Goal: Task Accomplishment & Management: Complete application form

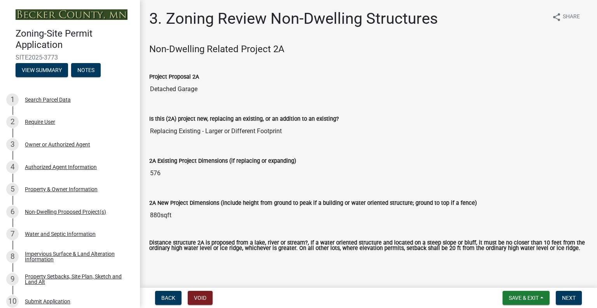
scroll to position [117, 0]
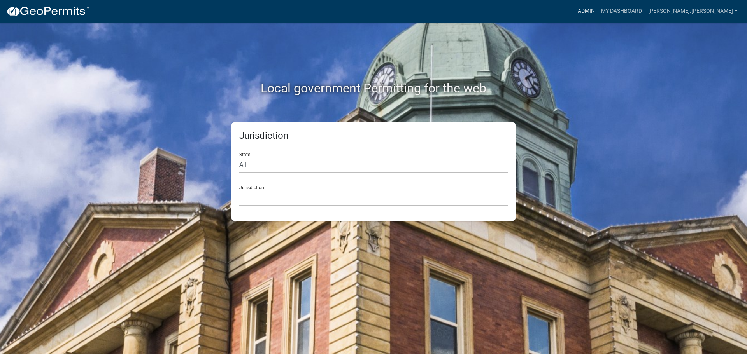
click at [598, 9] on link "Admin" at bounding box center [585, 11] width 23 height 15
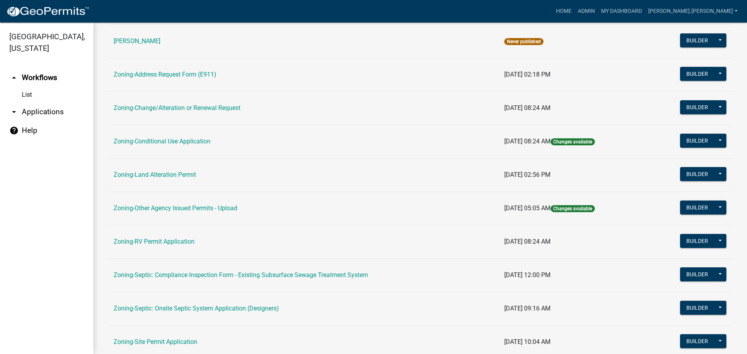
scroll to position [156, 0]
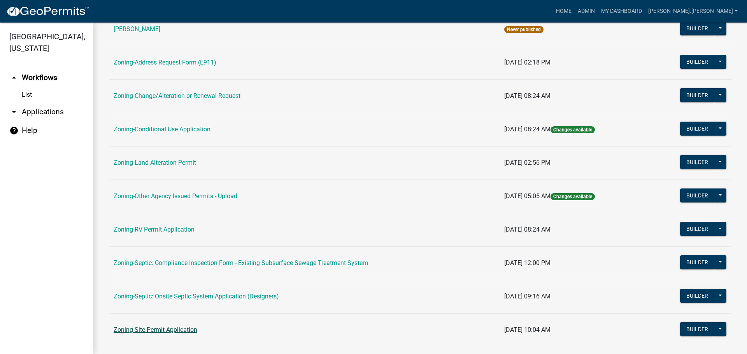
click at [159, 328] on link "Zoning-Site Permit Application" at bounding box center [156, 329] width 84 height 7
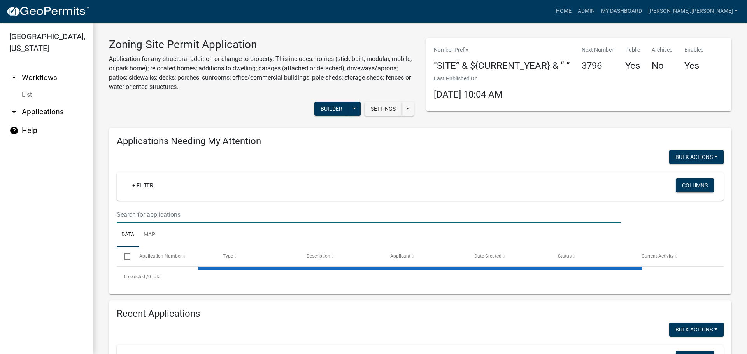
click at [220, 211] on input "text" at bounding box center [369, 215] width 504 height 16
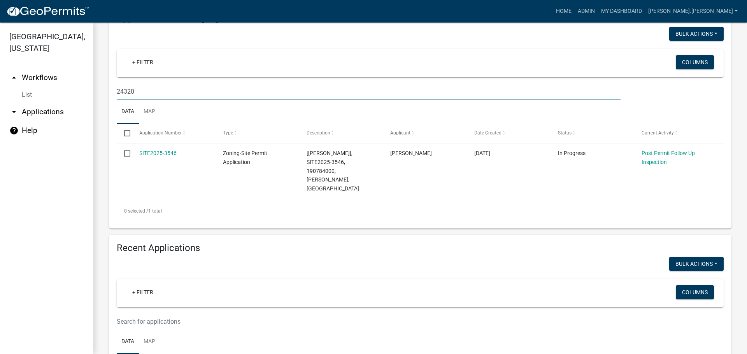
scroll to position [169, 0]
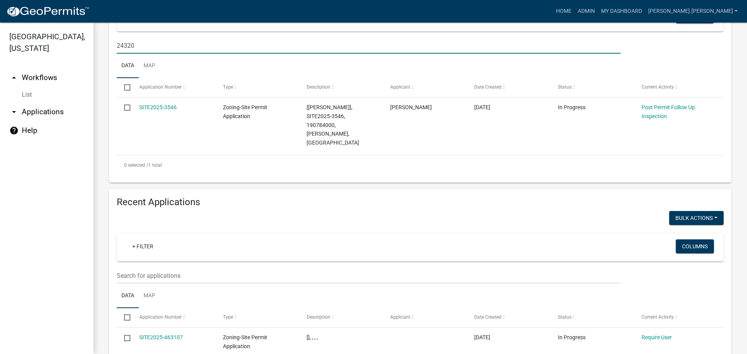
type input "24320"
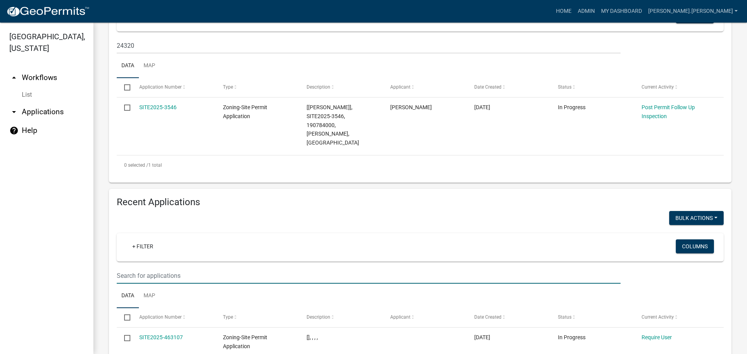
click at [205, 268] on input "text" at bounding box center [369, 276] width 504 height 16
type input "1"
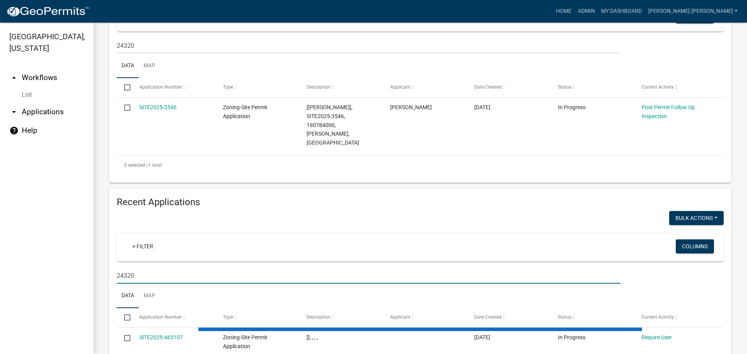
type input "24320"
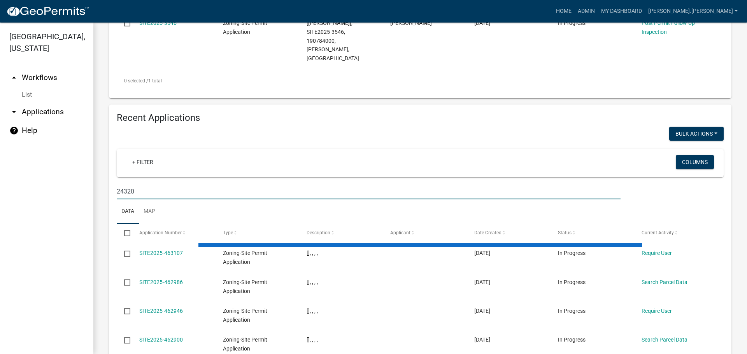
scroll to position [325, 0]
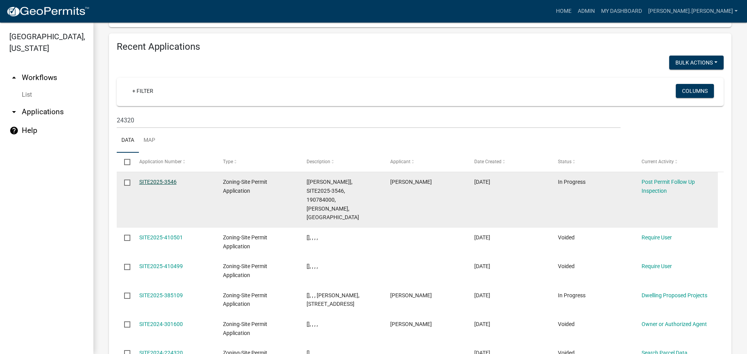
click at [163, 179] on link "SITE2025-3546" at bounding box center [157, 182] width 37 height 6
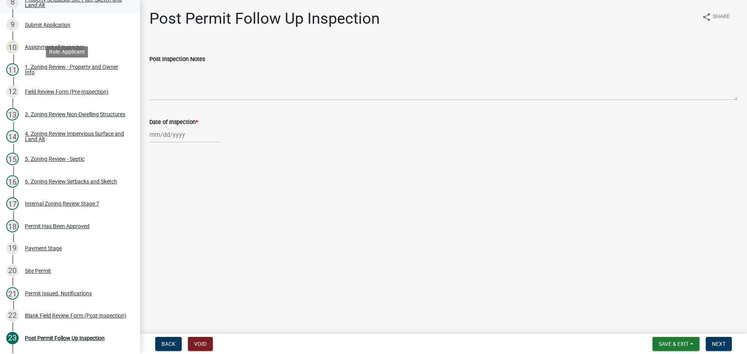
scroll to position [272, 0]
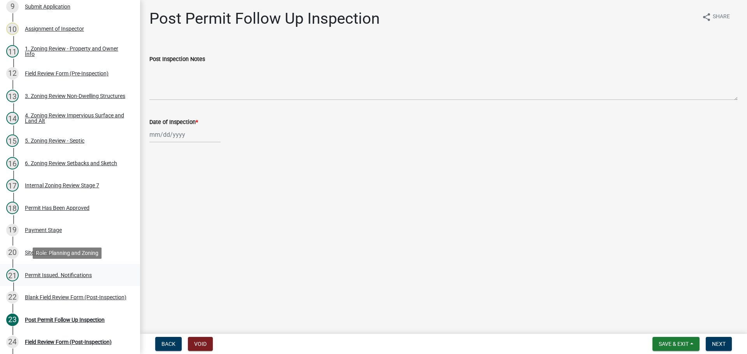
click at [53, 274] on div "Permit Issued. Notifications" at bounding box center [58, 275] width 67 height 5
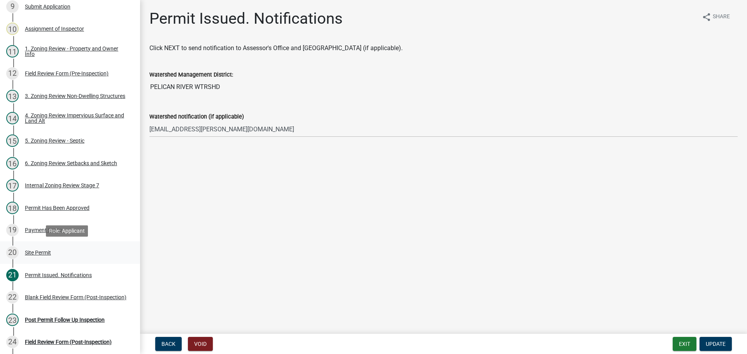
click at [44, 249] on div "20 Site Permit" at bounding box center [66, 253] width 121 height 12
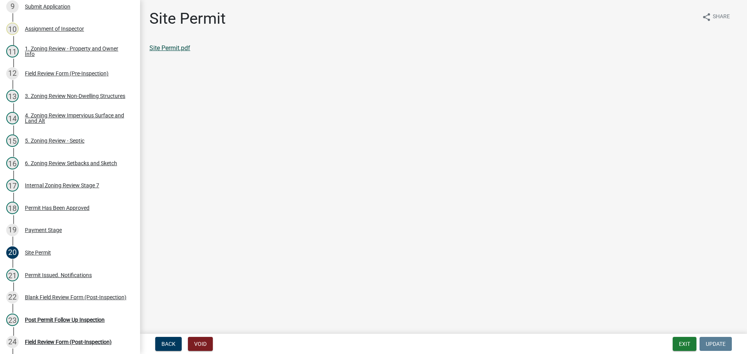
click at [180, 49] on link "Site Permit.pdf" at bounding box center [169, 47] width 41 height 7
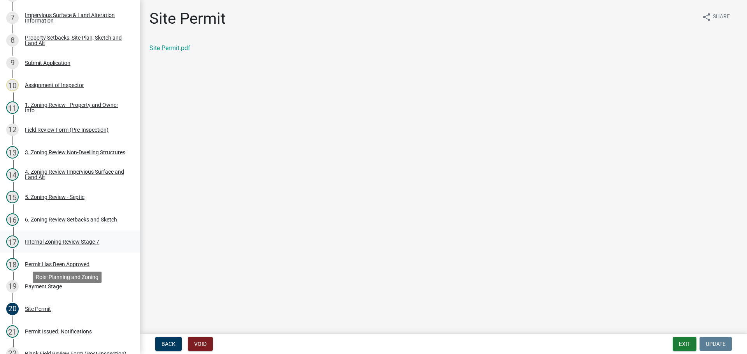
scroll to position [156, 0]
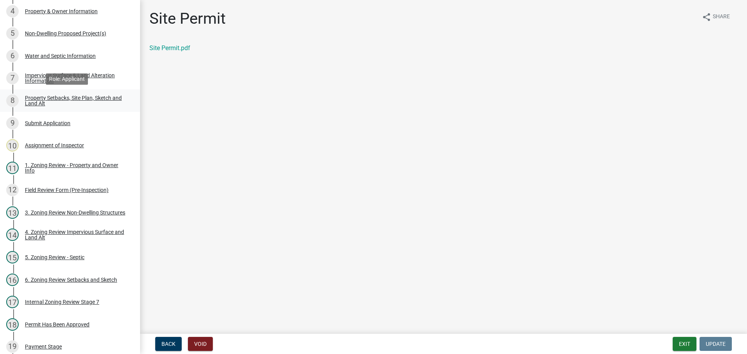
click at [80, 96] on div "Property Setbacks, Site Plan, Sketch and Land Alt" at bounding box center [76, 100] width 103 height 11
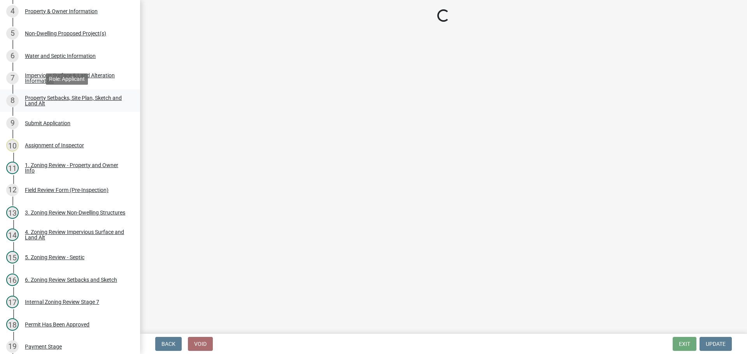
select select "7b13c63f-e699-4112-b373-98fbd28ec536"
select select "a380689b-9566-4fd4-88c9-cd49c6232cf0"
select select "b56a4575-9846-47cf-8067-c59a4853da22"
select select "12f785fb-c378-4b18-841c-21c73dc99083"
select select "e8ab2dc3-aa3f-46f3-9b4a-37eb25ad84af"
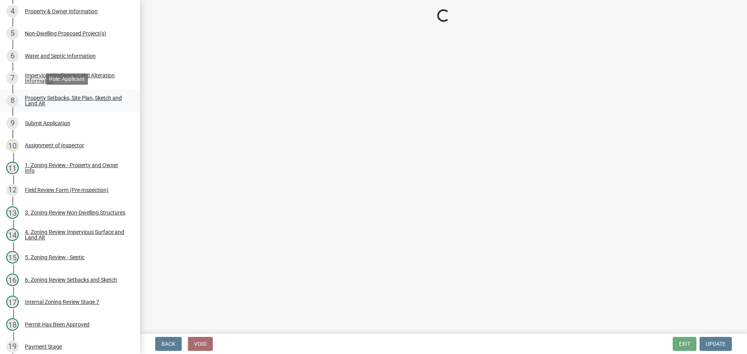
select select "aa6c7ffd-a452-4f17-af46-2abaeaed4180"
select select "b98836ba-4715-455d-97ab-be9a9df498a8"
select select "d61e3758-d187-40af-a435-5e09c3f3d509"
select select "c8b8ea71-7088-4e87-a493-7bc88cc2835b"
select select "1418c7e3-4054-4b00-84b5-d09b9560f30a"
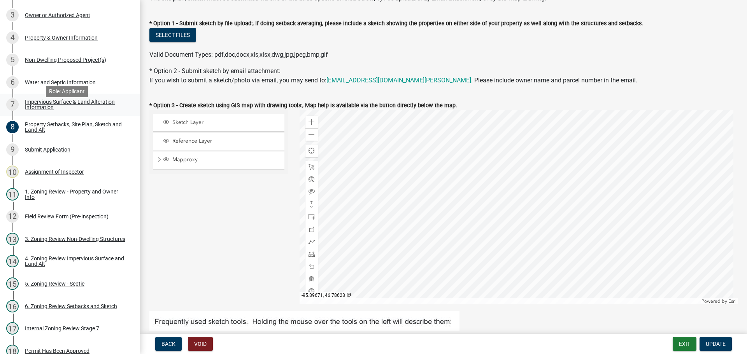
scroll to position [117, 0]
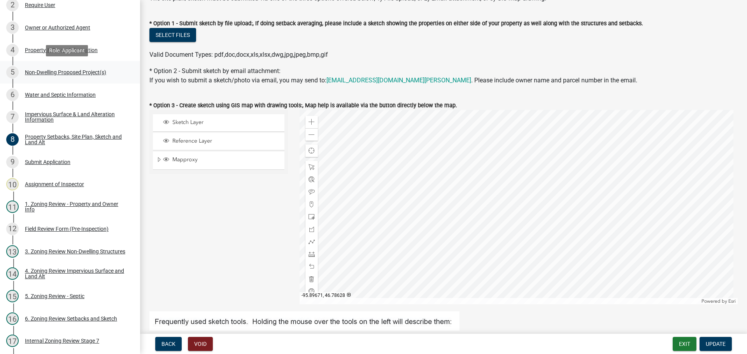
click at [71, 75] on div "Non-Dwelling Proposed Project(s)" at bounding box center [65, 72] width 81 height 5
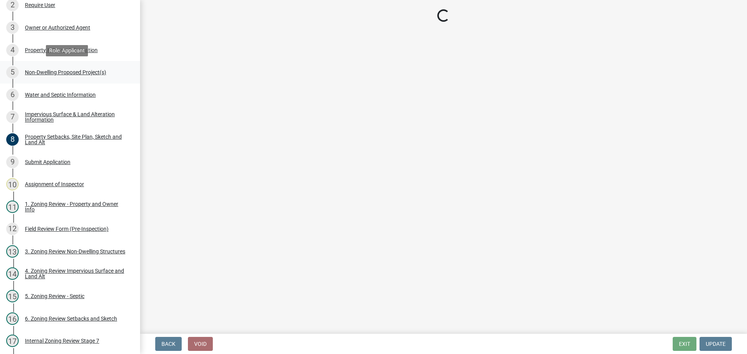
select select "45899473-49f8-456b-a472-3937cb76b7e8"
select select "23b901a4-f04b-435f-8068-669843196aa3"
select select "cf118f3b-6469-426f-b247-8aeebfb0198d"
select select "d5258256-81e9-4688-bc84-b01445ee29b6"
select select "258cbdbc-8629-455d-9fed-6a57bf82144e"
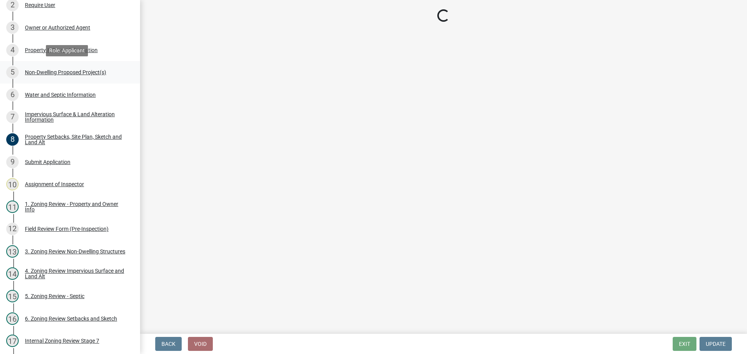
select select "a9a8393f-3c28-47b8-b6d9-84c94641c3fc"
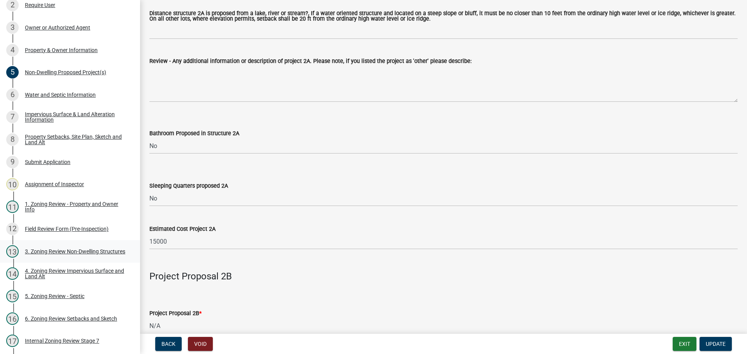
scroll to position [389, 0]
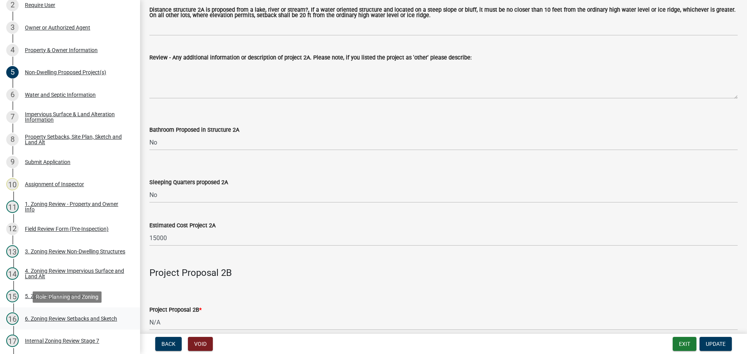
click at [73, 318] on div "6. Zoning Review Setbacks and Sketch" at bounding box center [71, 318] width 92 height 5
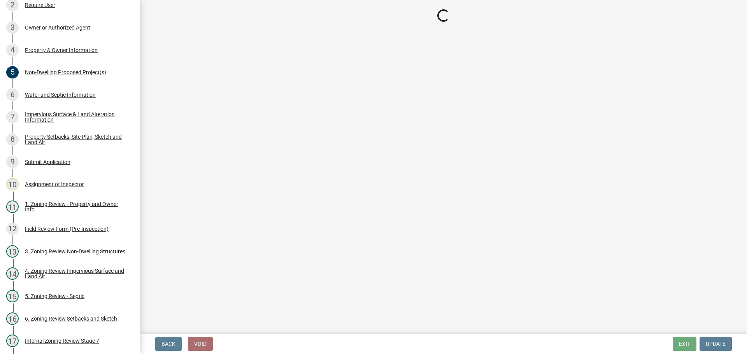
select select "cada6796-d529-4ebb-b6d4-faca8dd705c9"
select select "1355ee8a-8cf1-4796-8594-a9df27e9dfb0"
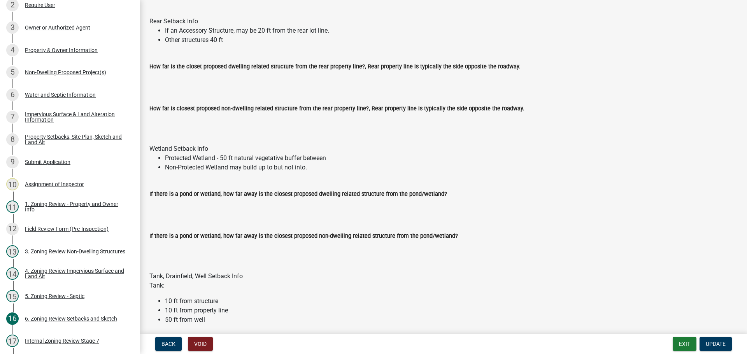
scroll to position [1167, 0]
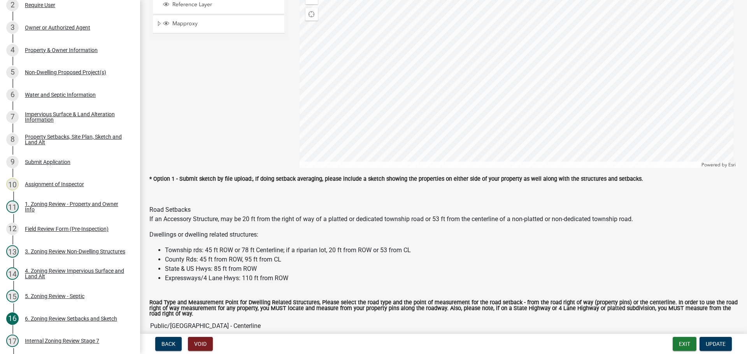
drag, startPoint x: 288, startPoint y: 259, endPoint x: 260, endPoint y: 164, distance: 99.0
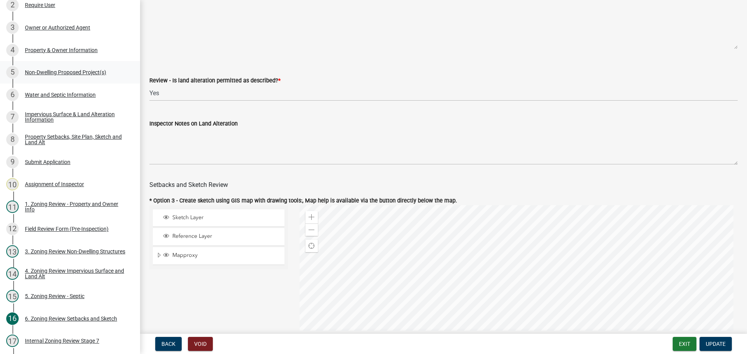
scroll to position [0, 0]
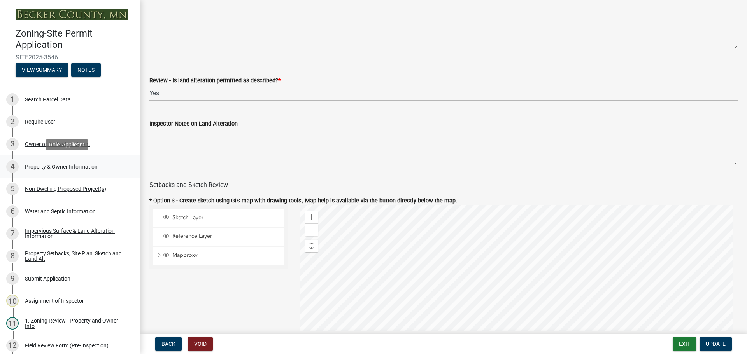
click at [70, 168] on div "Property & Owner Information" at bounding box center [61, 166] width 73 height 5
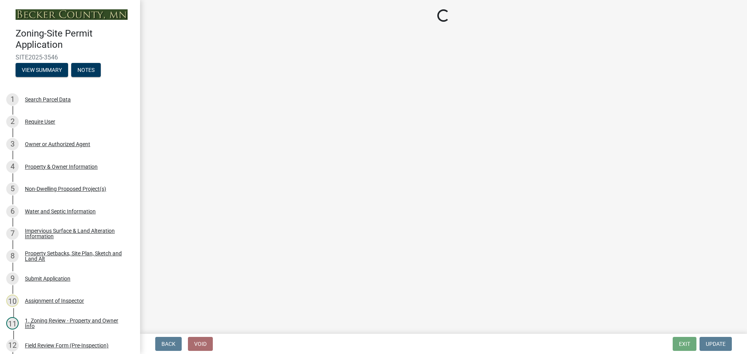
select select "a752e4d6-14bd-4f0f-bfe8-5b67ead45659"
select select "4439e411-f9ac-4451-8e9c-dcab1ac02f4d"
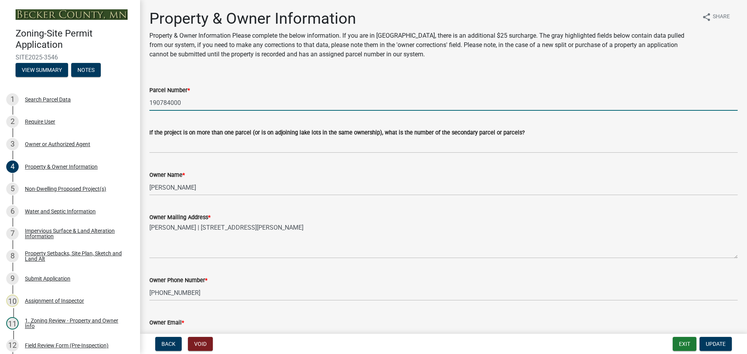
click at [164, 101] on input "190784000" at bounding box center [443, 103] width 588 height 16
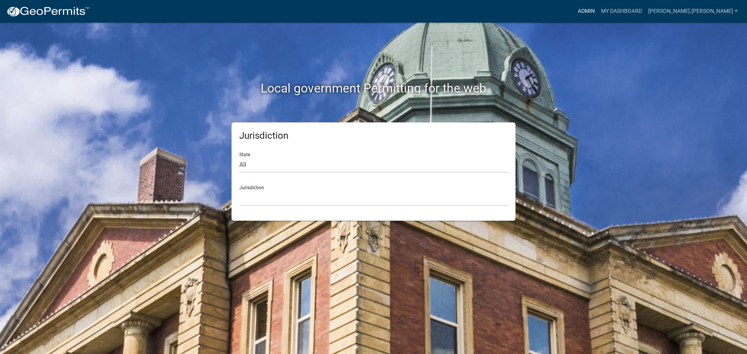
click at [598, 13] on link "Admin" at bounding box center [585, 11] width 23 height 15
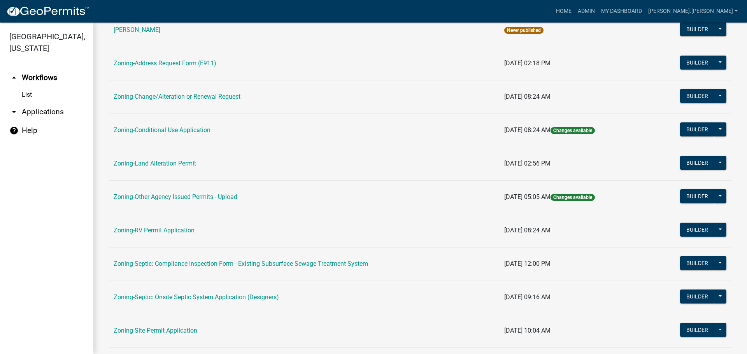
scroll to position [194, 0]
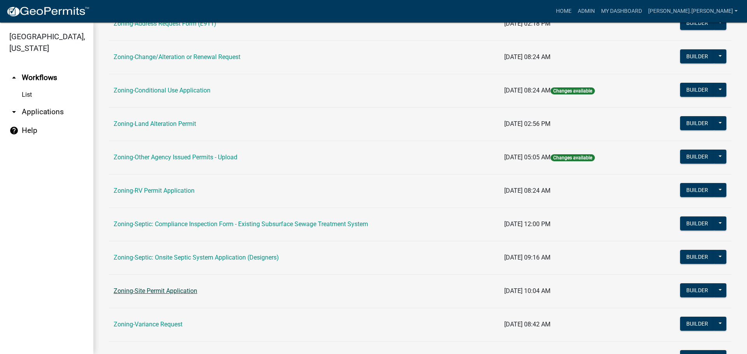
click at [167, 290] on link "Zoning-Site Permit Application" at bounding box center [156, 290] width 84 height 7
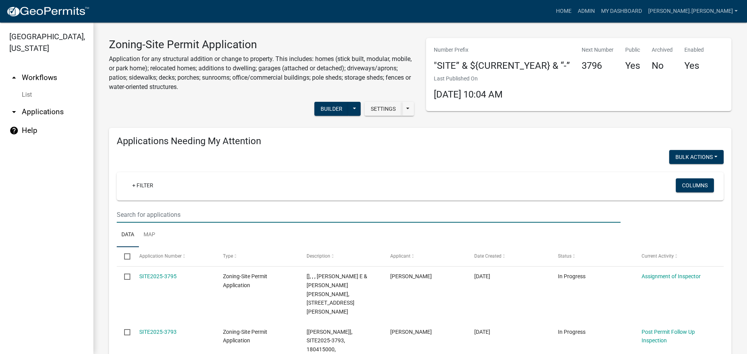
click at [261, 217] on input "text" at bounding box center [369, 215] width 504 height 16
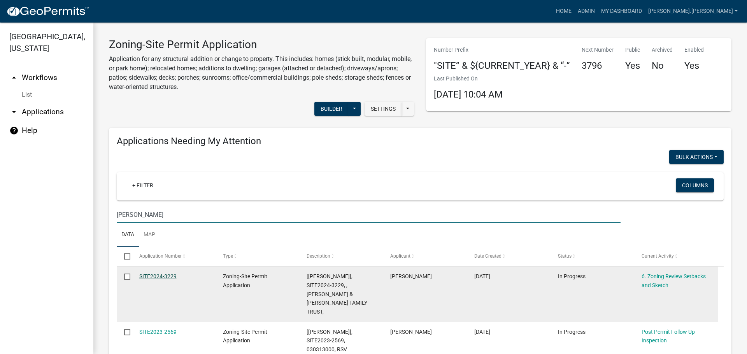
type input "raden"
click at [154, 273] on link "SITE2024-3229" at bounding box center [157, 276] width 37 height 6
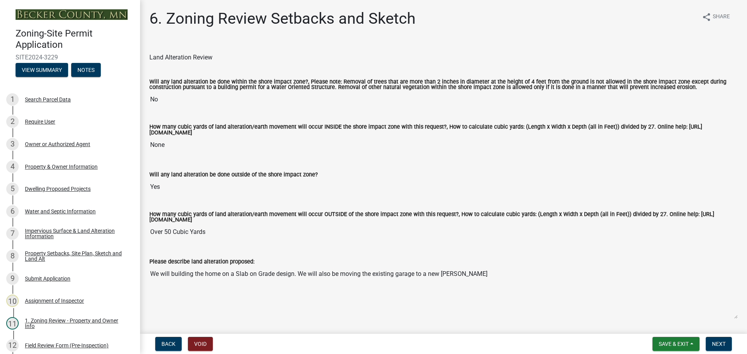
scroll to position [194, 0]
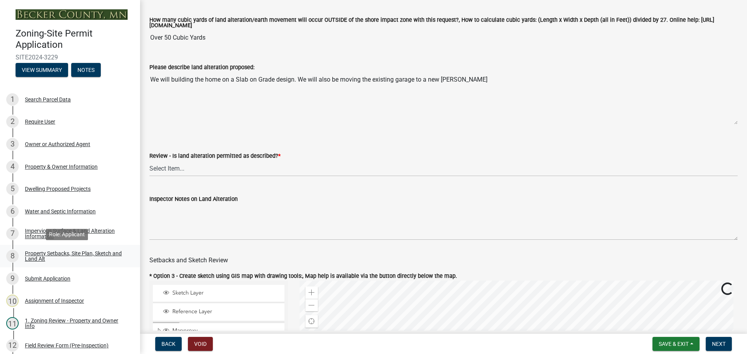
click at [93, 257] on div "Property Setbacks, Site Plan, Sketch and Land Alt" at bounding box center [76, 256] width 103 height 11
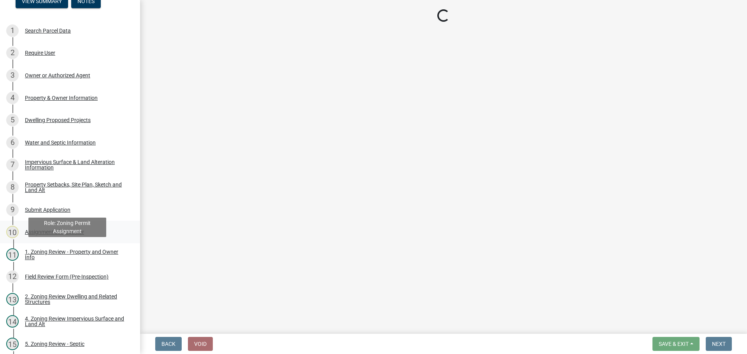
scroll to position [156, 0]
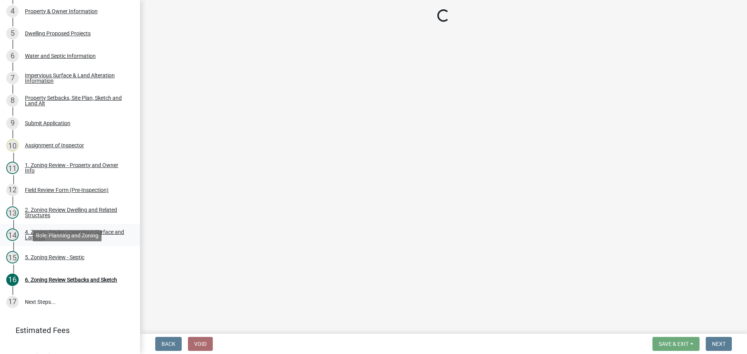
select select "7b13c63f-e699-4112-b373-98fbd28ec536"
select select "5f2b9799-b439-4eeb-815a-4195303a3125"
select select "b56a4575-9846-47cf-8067-c59a4853da22"
select select "12f785fb-c378-4b18-841c-21c73dc99083"
select select "e8ab2dc3-aa3f-46f3-9b4a-37eb25ad84af"
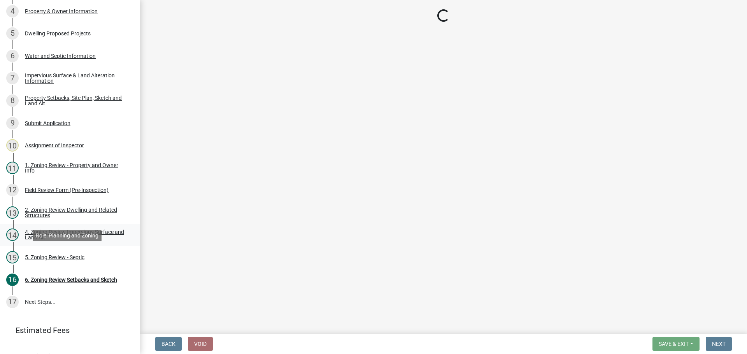
select select "27b2a8b4-abf6-463e-8c0c-7c5d2b4fe26f"
select select "5ad4ab64-b44e-481c-9000-9e5907aa74e1"
select select "e019de12-4845-45f2-ad10-5fb76eee0e55"
select select "c8b8ea71-7088-4e87-a493-7bc88cc2835b"
select select "a4ce8fad-3c47-4e2b-9375-28a8f2ee630b"
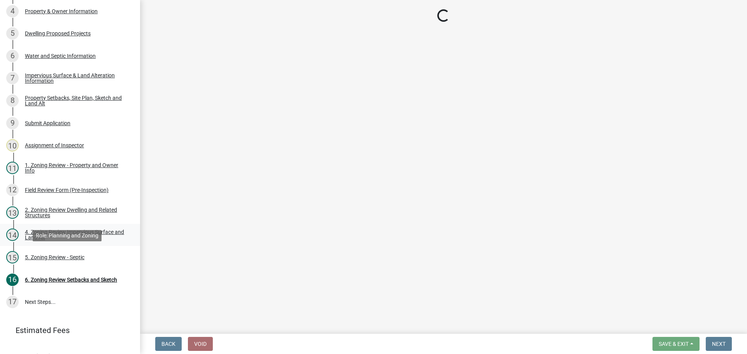
select select "4421853d-5e11-4b64-95ec-6c47066881cc"
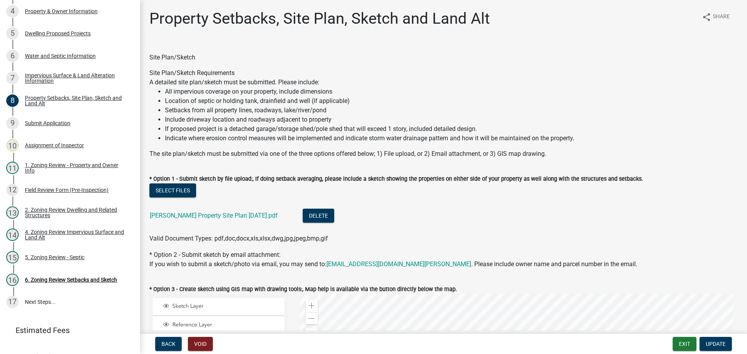
click at [178, 220] on div "VAN RADEN Property Site Plan 08-04-2024.pdf" at bounding box center [220, 217] width 140 height 16
click at [181, 217] on link "VAN RADEN Property Site Plan 08-04-2024.pdf" at bounding box center [214, 215] width 128 height 7
click at [73, 186] on div "12 Field Review Form (Pre-Inspection)" at bounding box center [66, 190] width 121 height 12
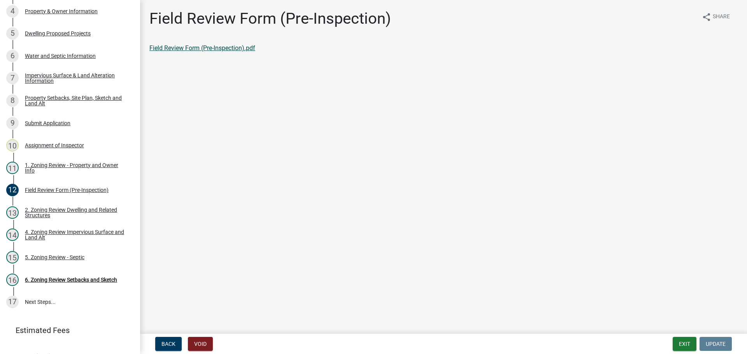
click at [186, 49] on link "Field Review Form (Pre-Inspection).pdf" at bounding box center [202, 47] width 106 height 7
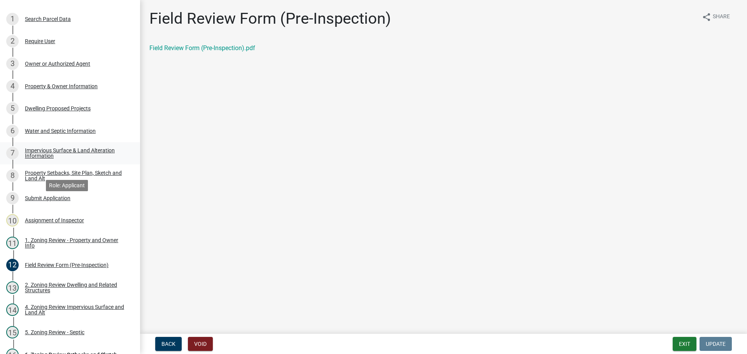
scroll to position [78, 0]
